Goal: Go to known website: Go to known website

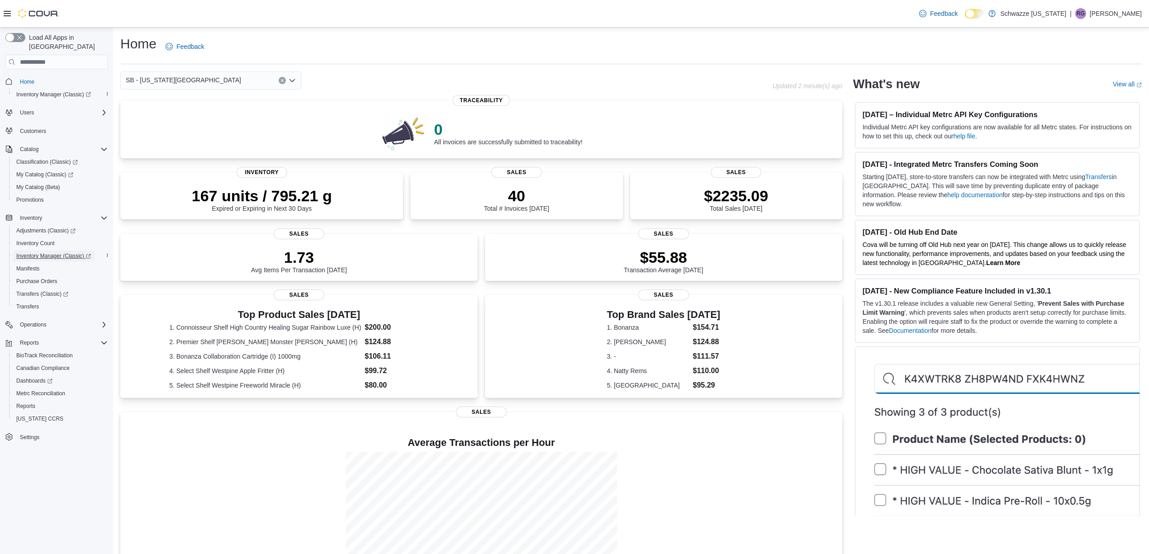
click at [69, 252] on span "Inventory Manager (Classic)" at bounding box center [53, 255] width 75 height 7
